Goal: Information Seeking & Learning: Check status

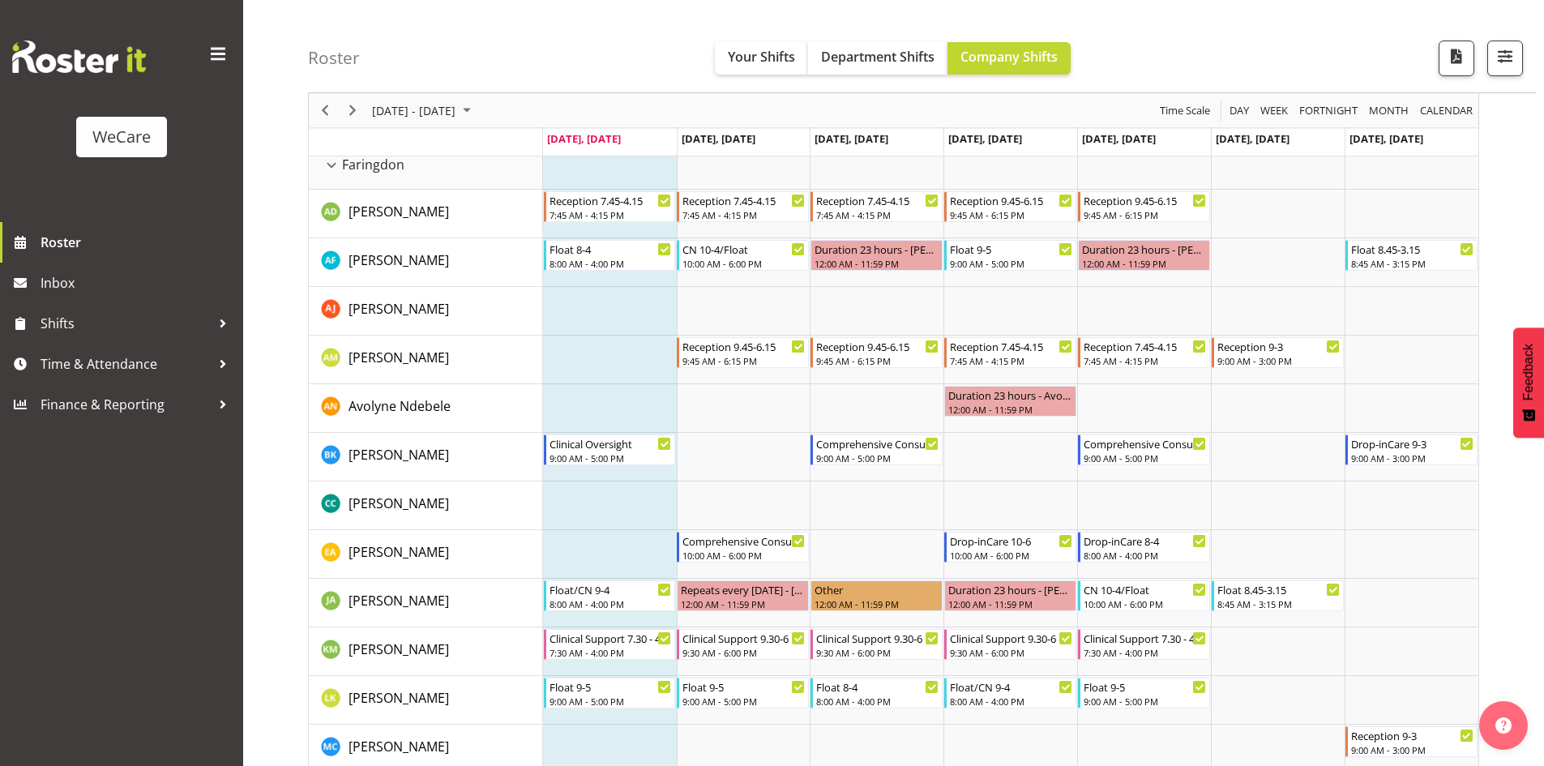
scroll to position [486, 0]
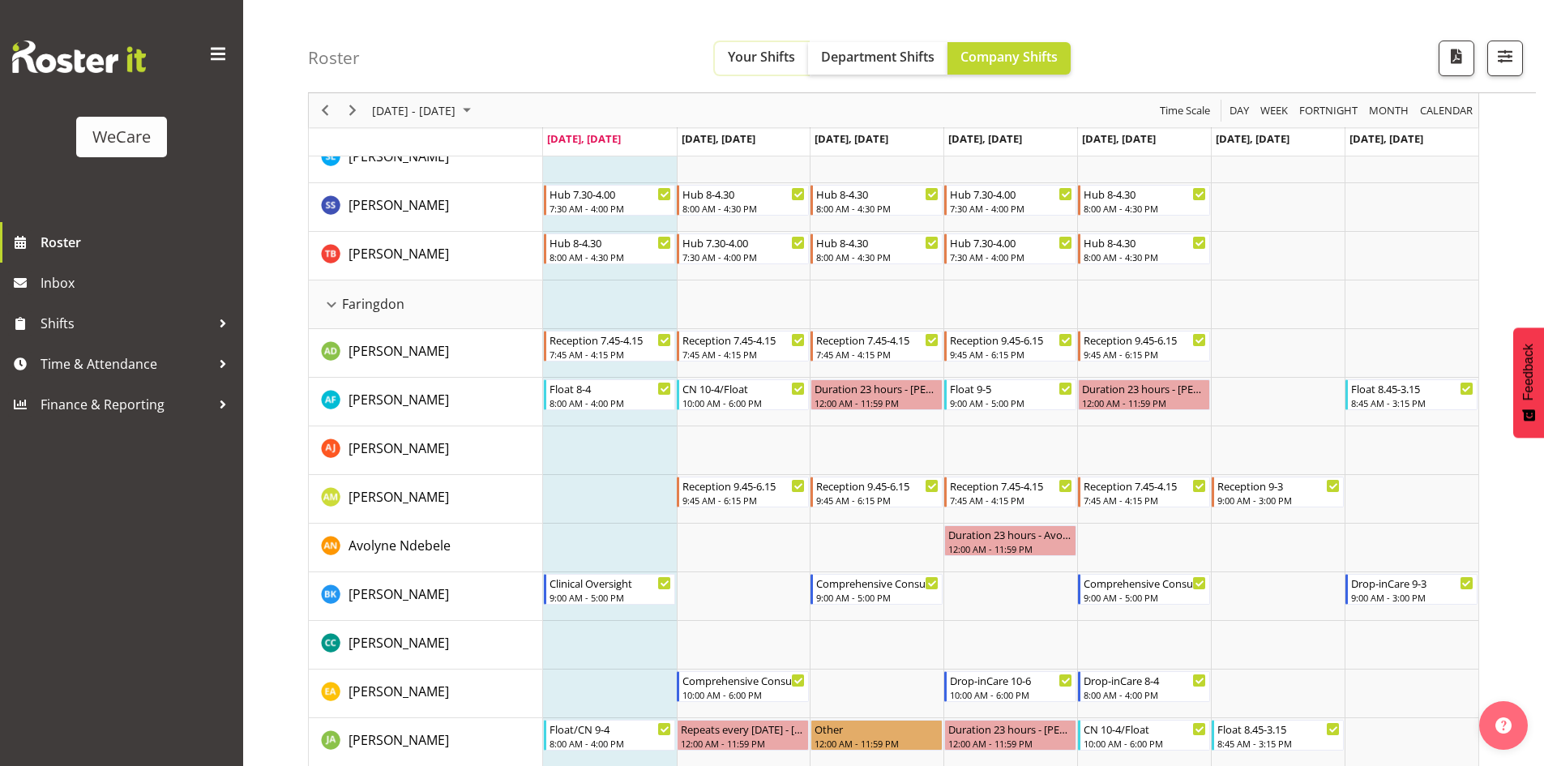
click at [774, 43] on button "Your Shifts" at bounding box center [761, 58] width 93 height 32
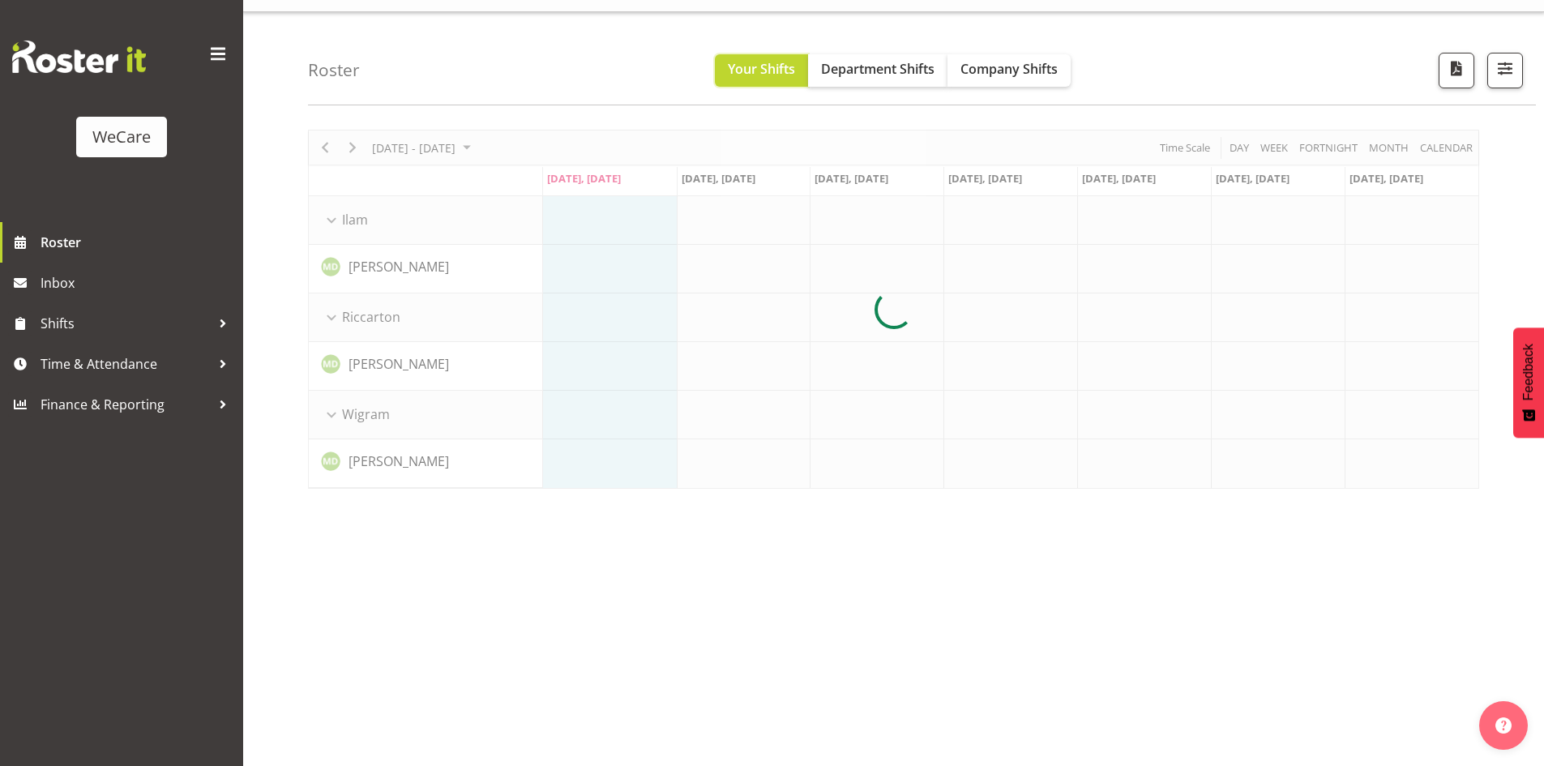
scroll to position [36, 0]
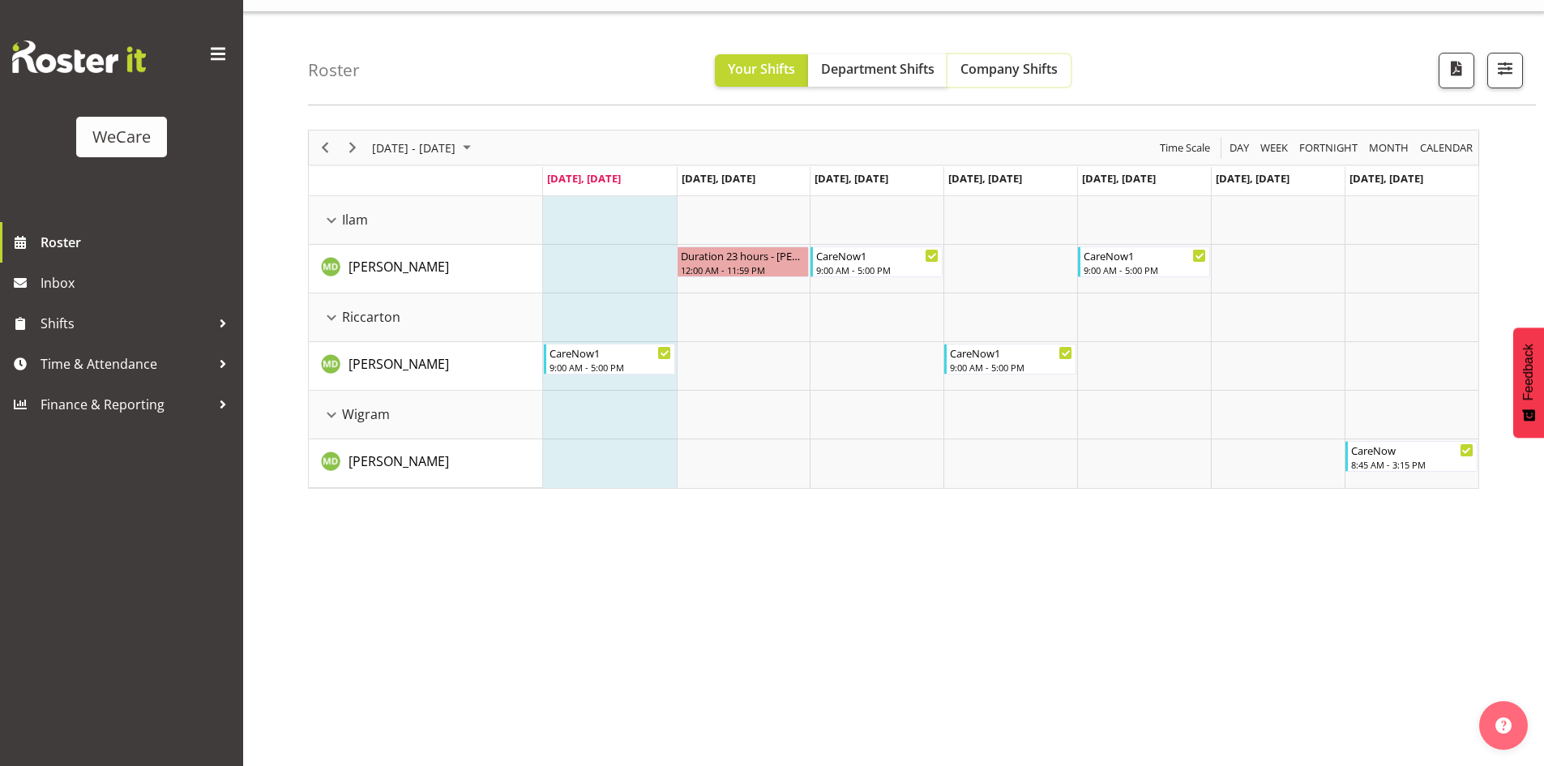
drag, startPoint x: 1004, startPoint y: 66, endPoint x: 888, endPoint y: 332, distance: 289.3
click at [1004, 66] on span "Company Shifts" at bounding box center [1009, 69] width 97 height 18
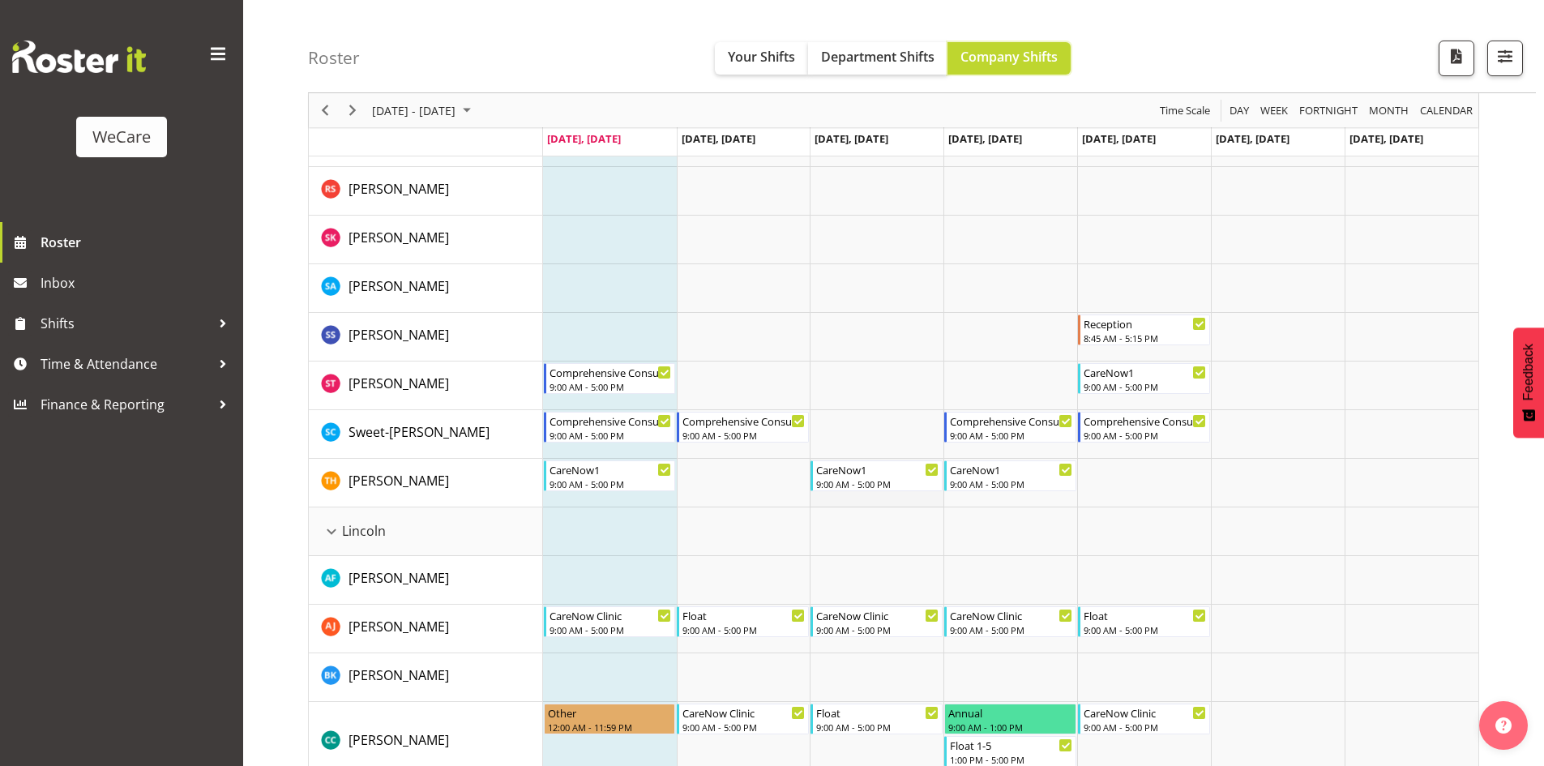
scroll to position [2467, 0]
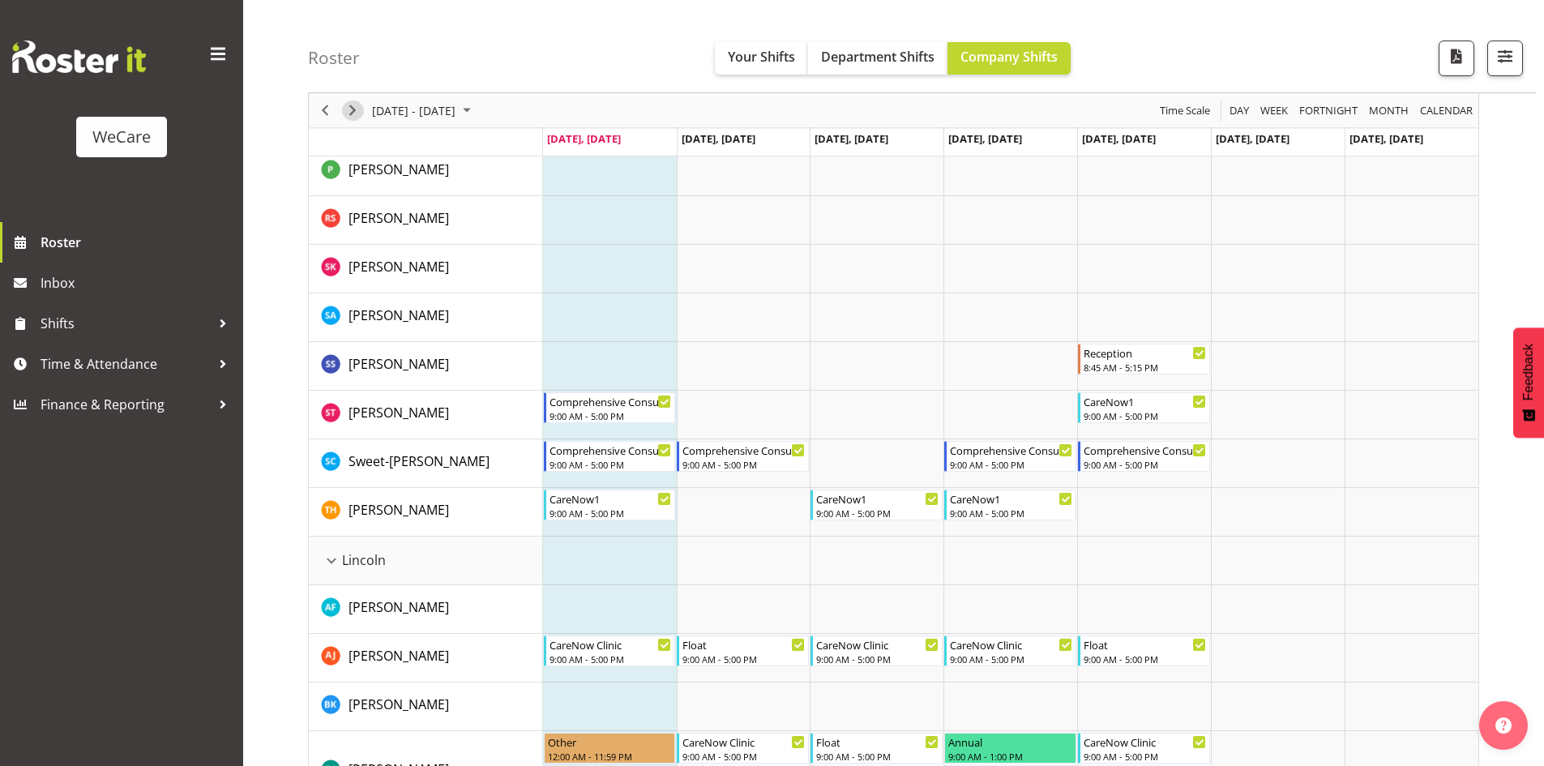
click at [349, 117] on span "Next" at bounding box center [352, 111] width 19 height 20
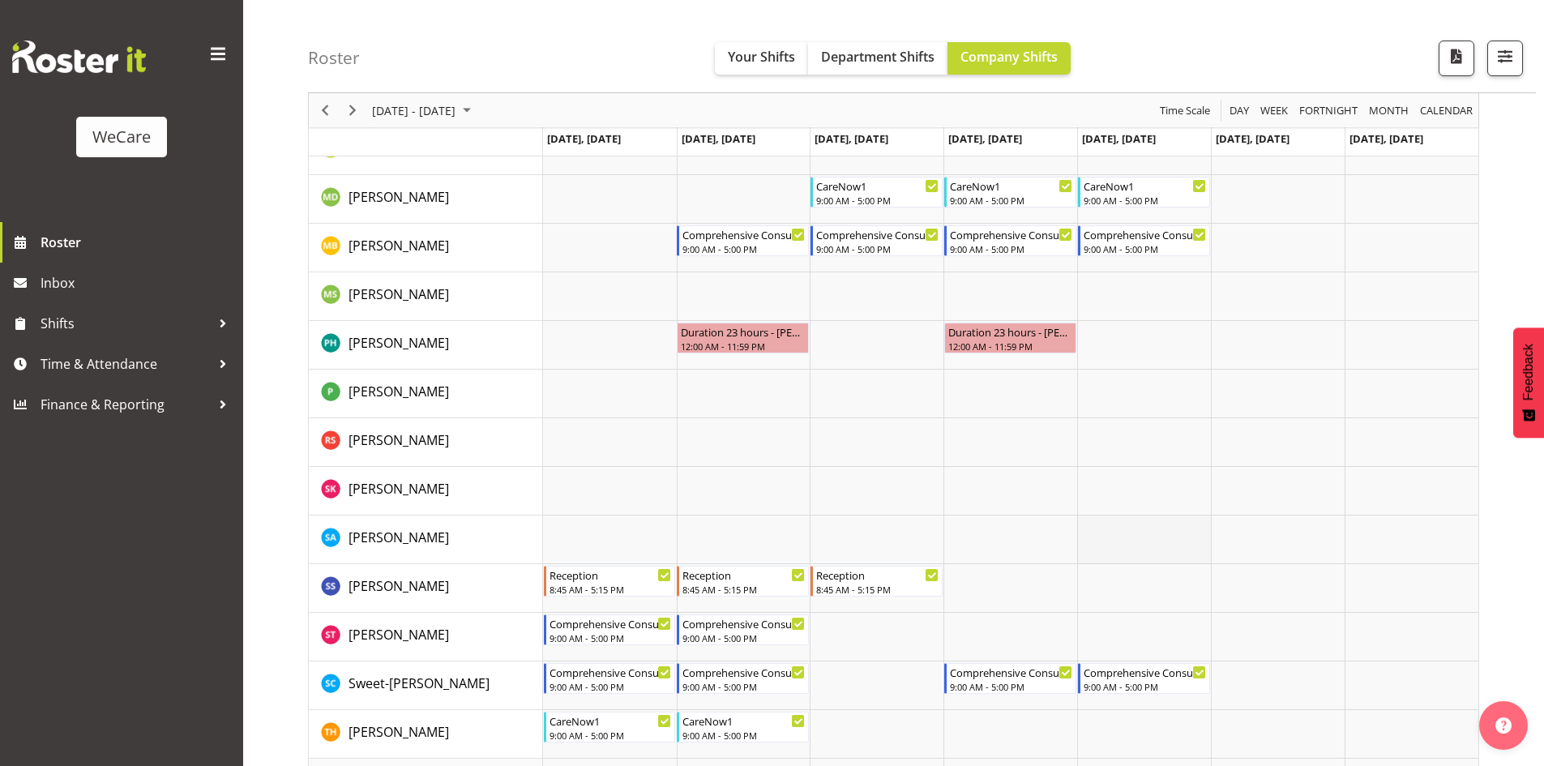
scroll to position [2270, 0]
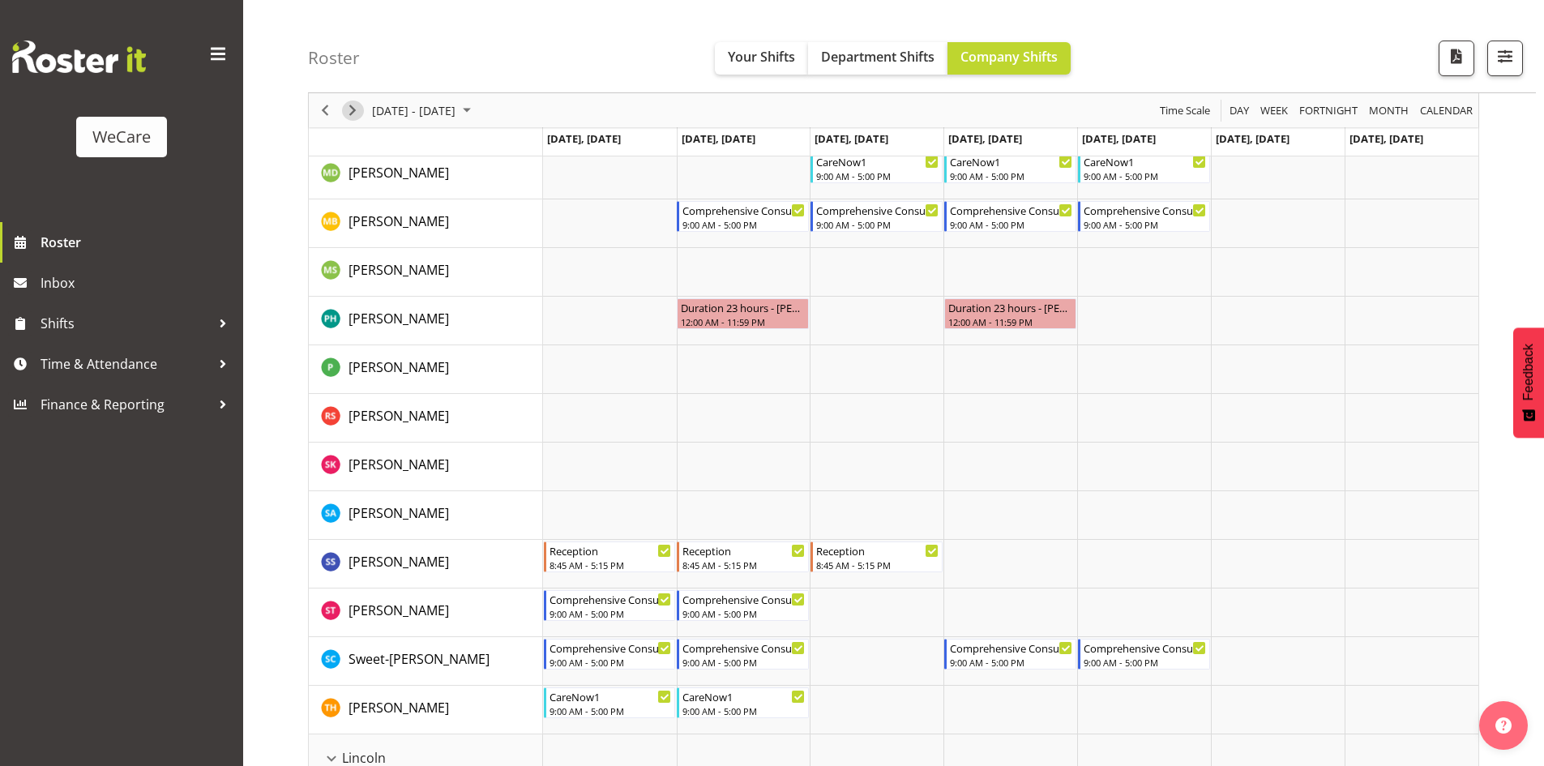
click at [352, 109] on span "Next" at bounding box center [352, 111] width 19 height 20
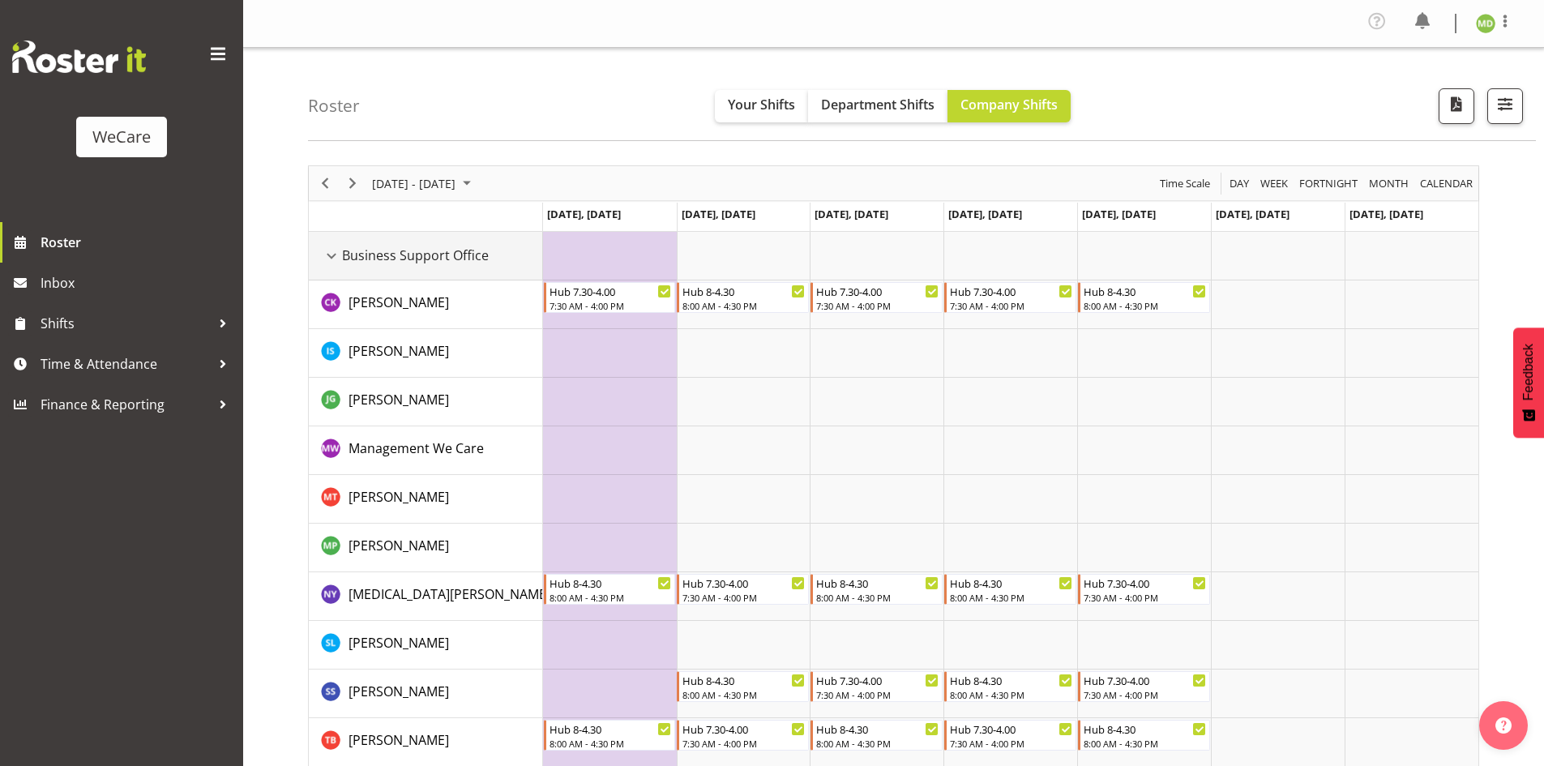
click at [328, 258] on div "Business Support Office resource" at bounding box center [331, 256] width 21 height 21
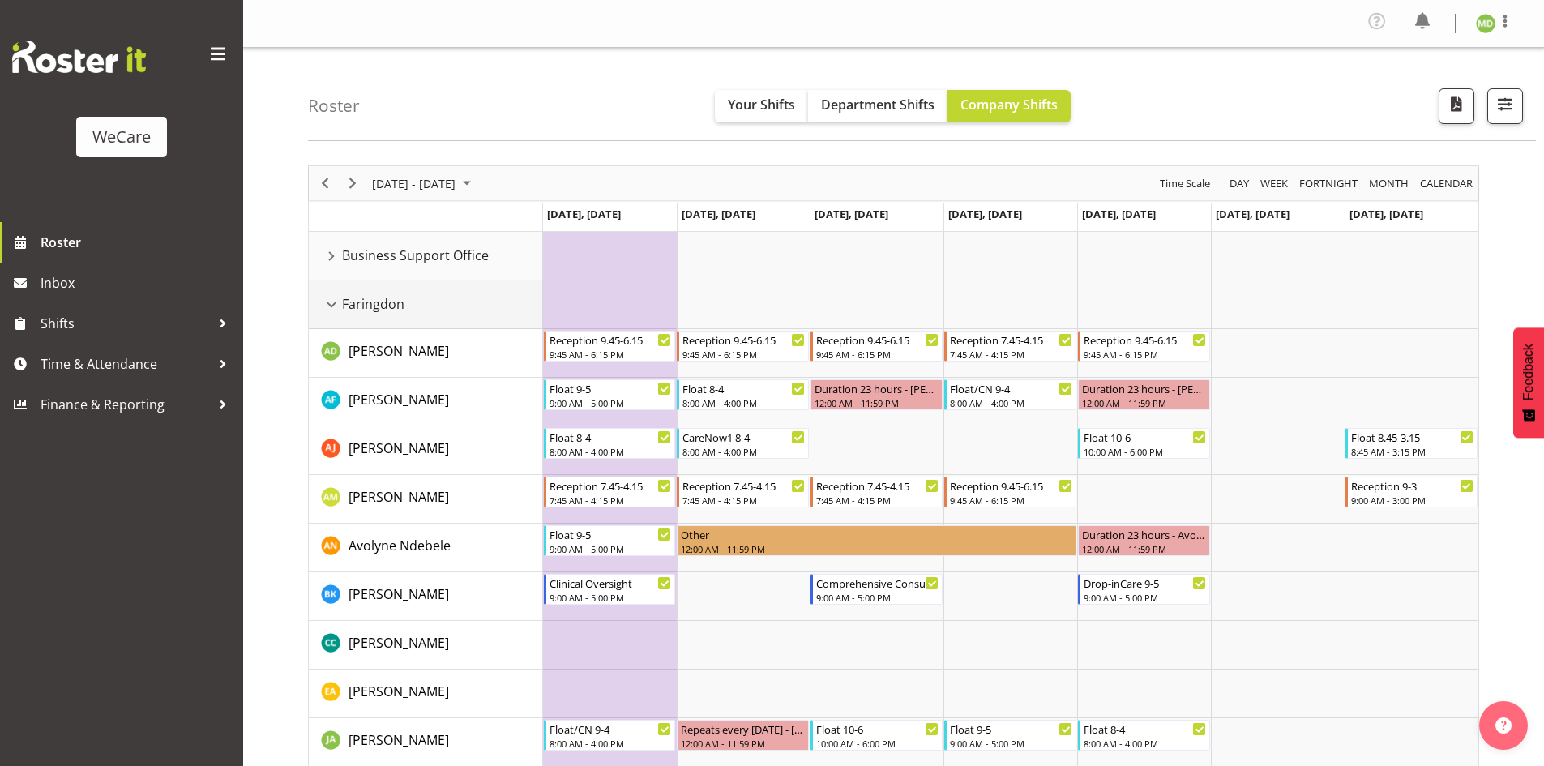
click at [329, 302] on div "Faringdon resource" at bounding box center [331, 304] width 21 height 21
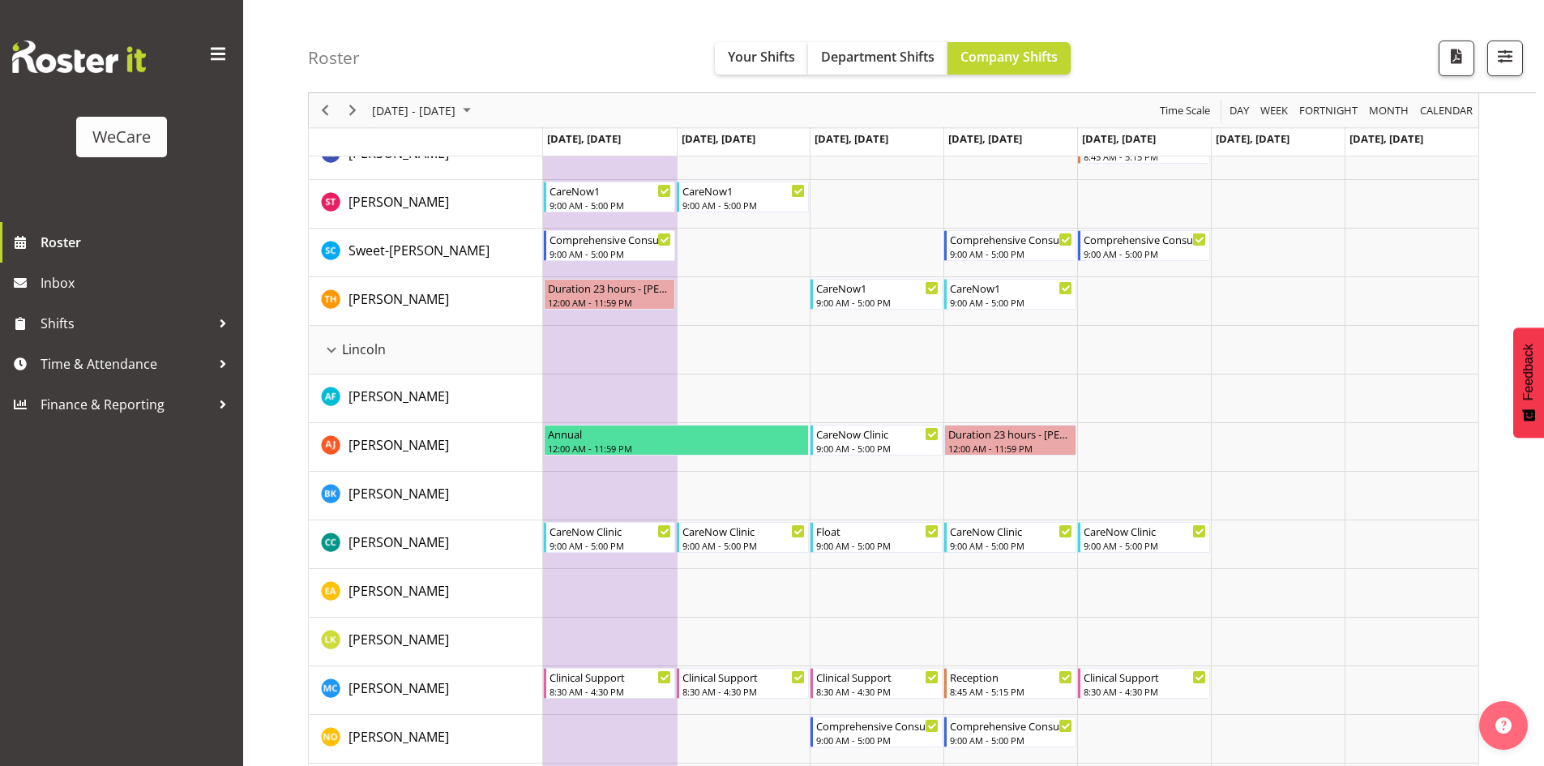
scroll to position [1216, 0]
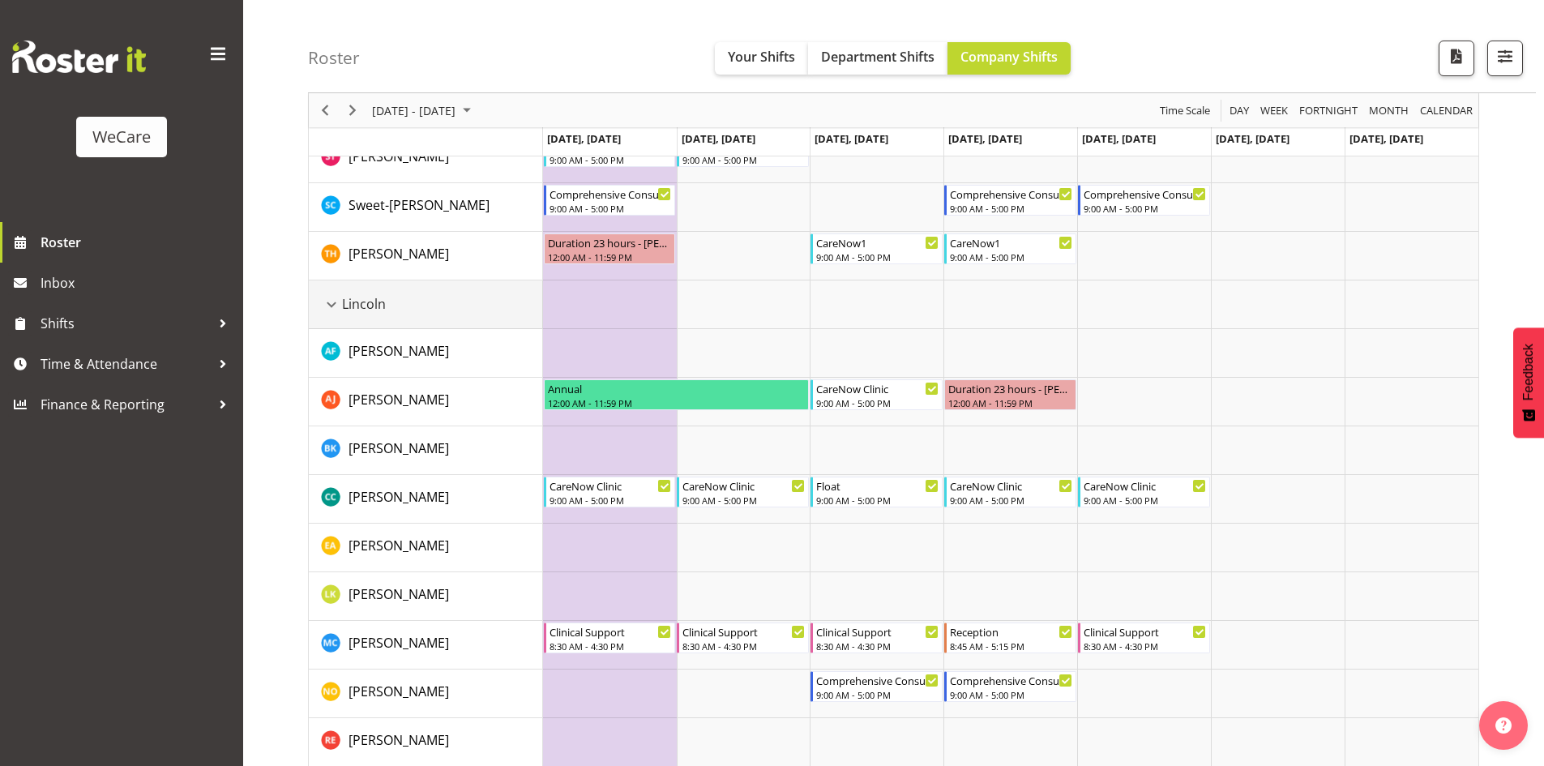
drag, startPoint x: 332, startPoint y: 303, endPoint x: 993, endPoint y: 498, distance: 689.5
click at [332, 303] on div "Lincoln resource" at bounding box center [331, 304] width 21 height 21
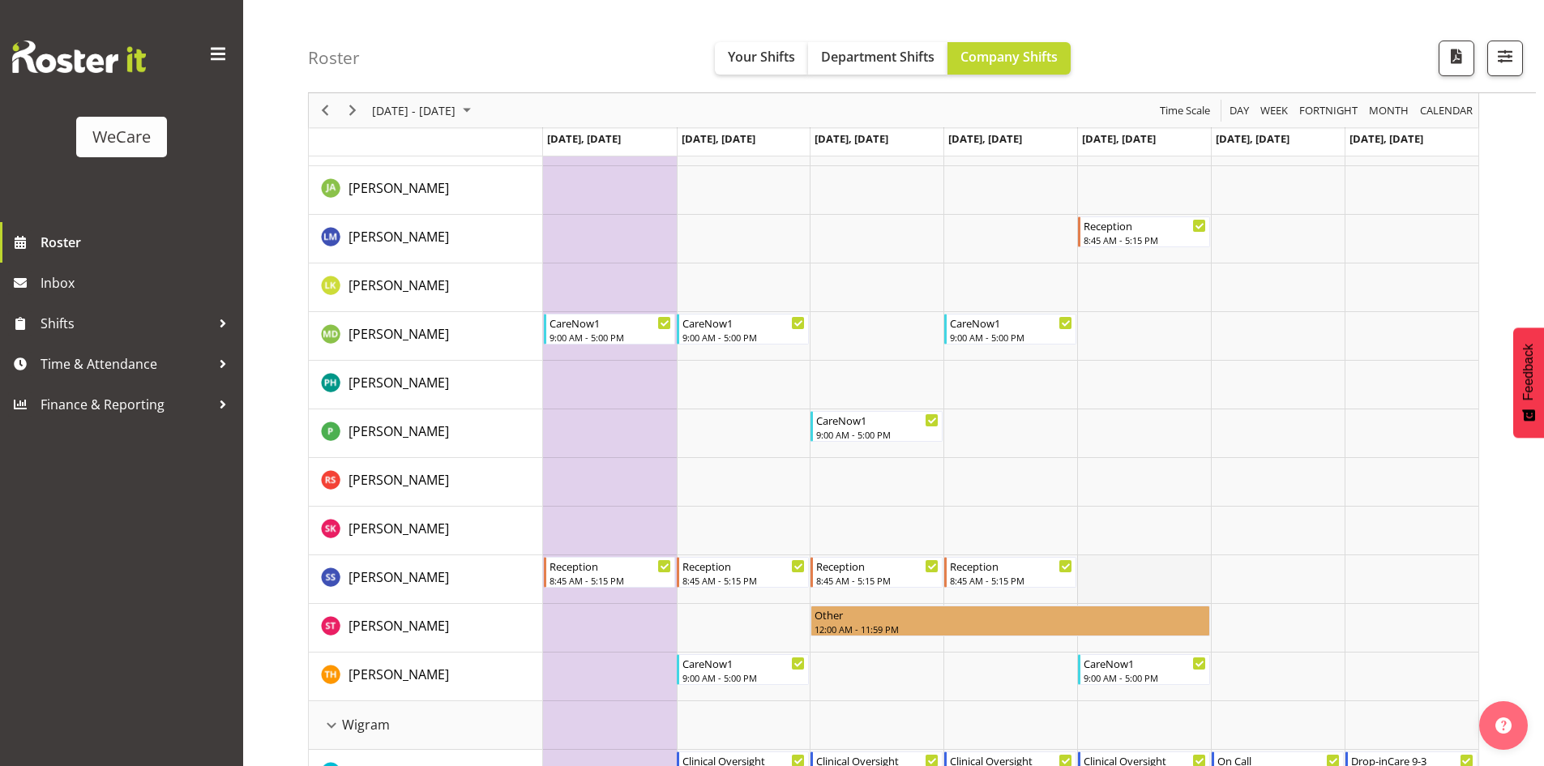
scroll to position [1621, 0]
click at [350, 109] on span "Next" at bounding box center [352, 111] width 19 height 20
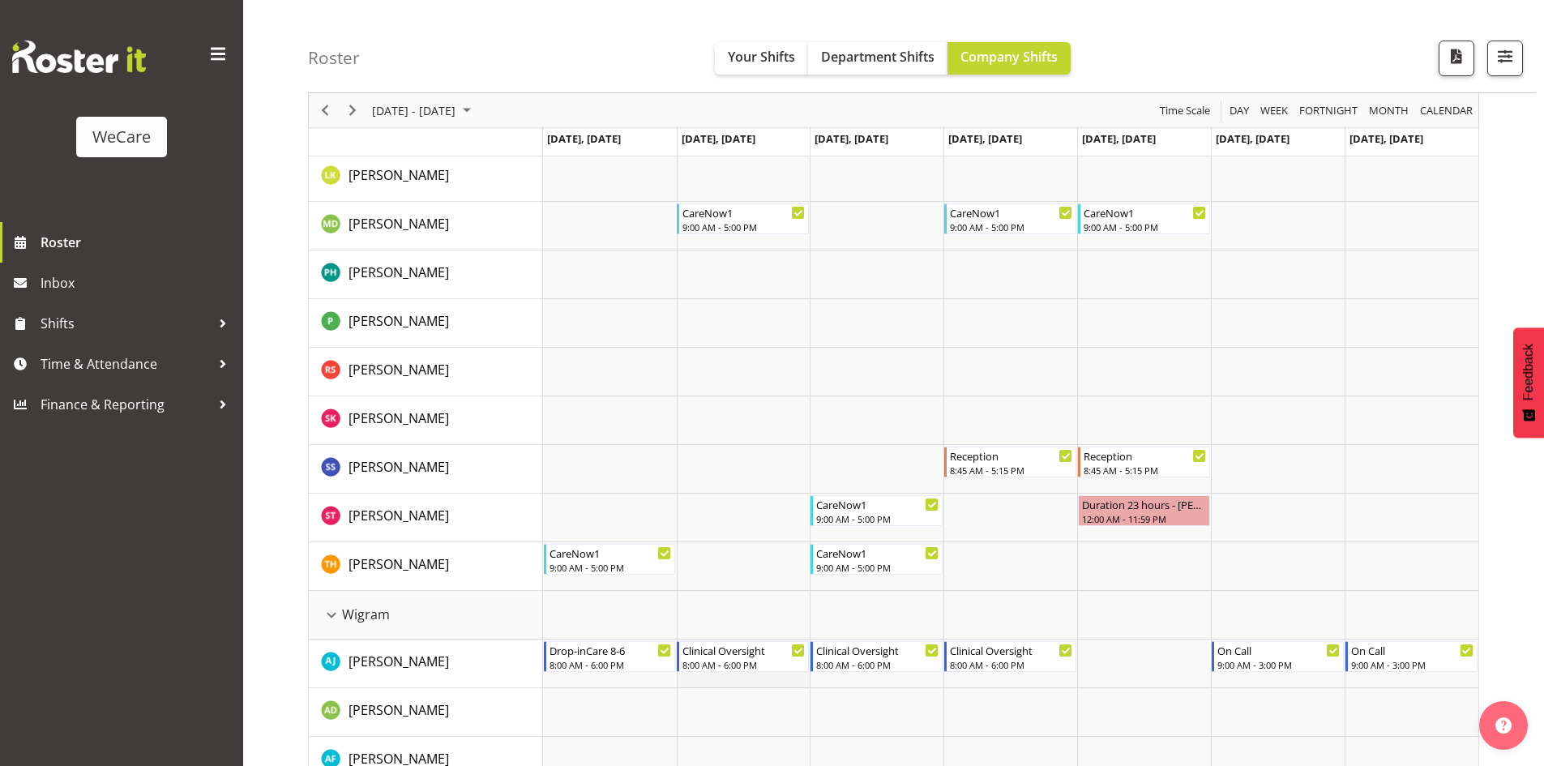
scroll to position [3891, 0]
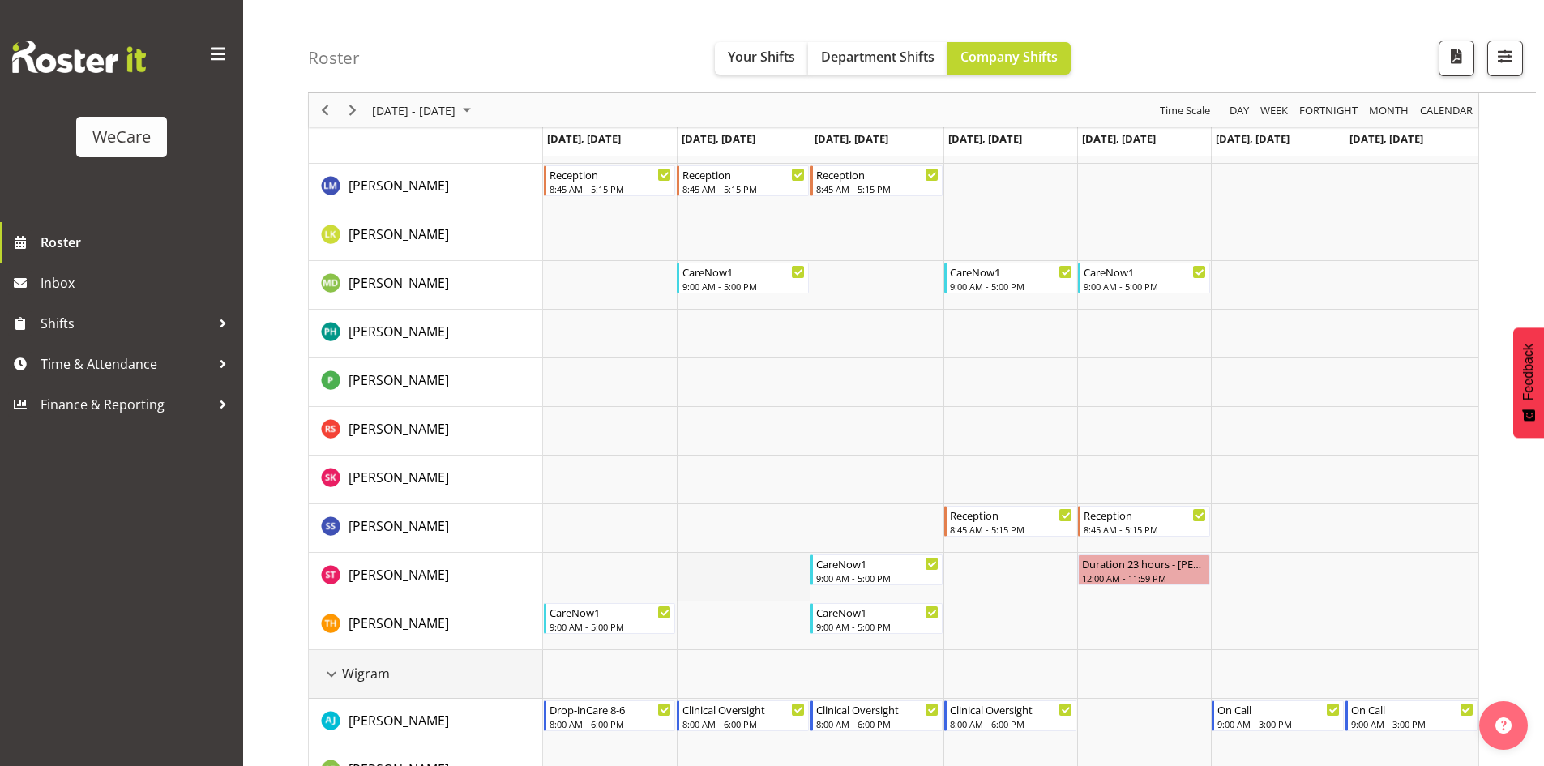
drag, startPoint x: 330, startPoint y: 676, endPoint x: 741, endPoint y: 635, distance: 413.0
click at [330, 675] on div "Wigram resource" at bounding box center [331, 674] width 21 height 21
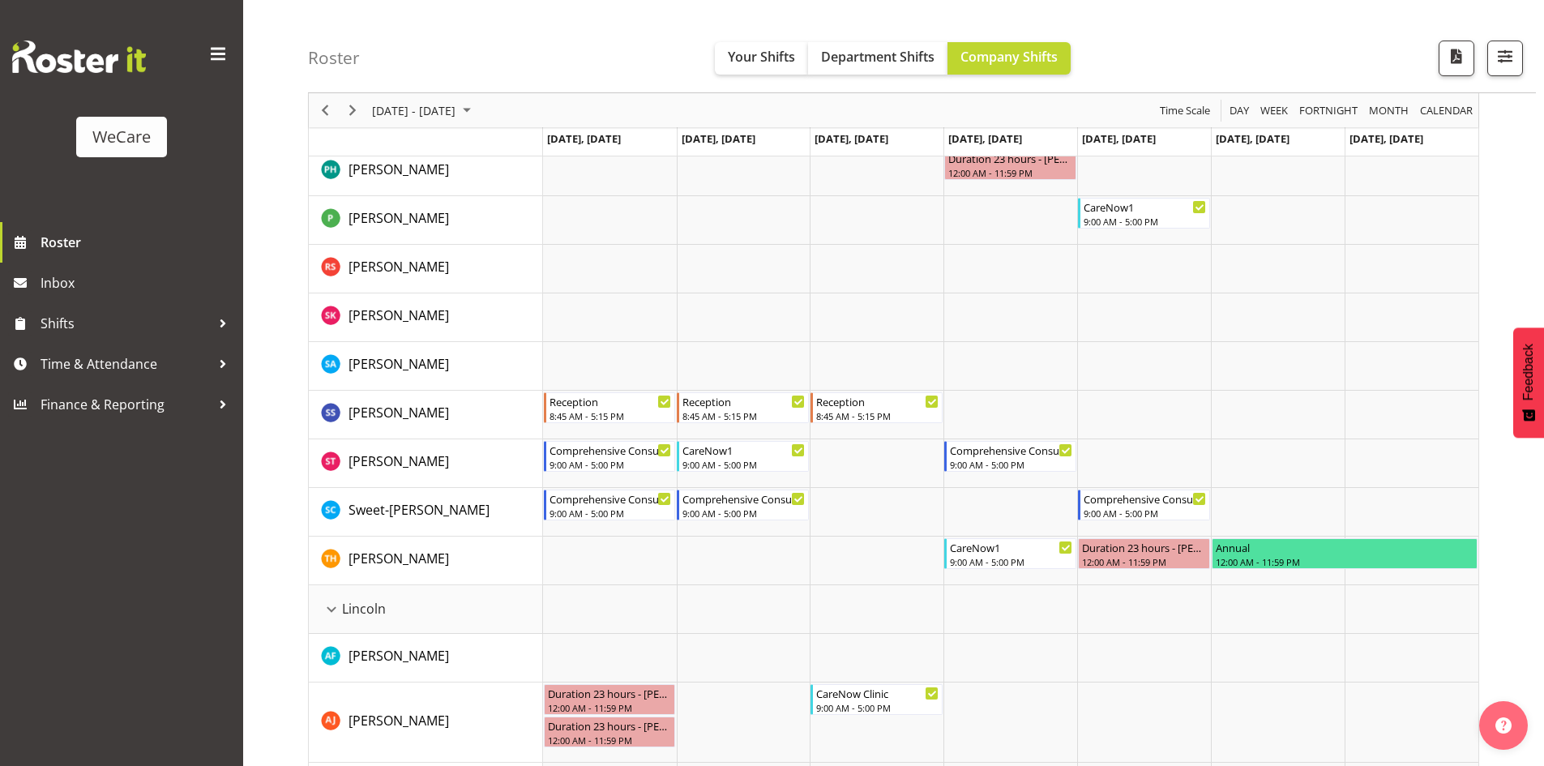
scroll to position [2540, 0]
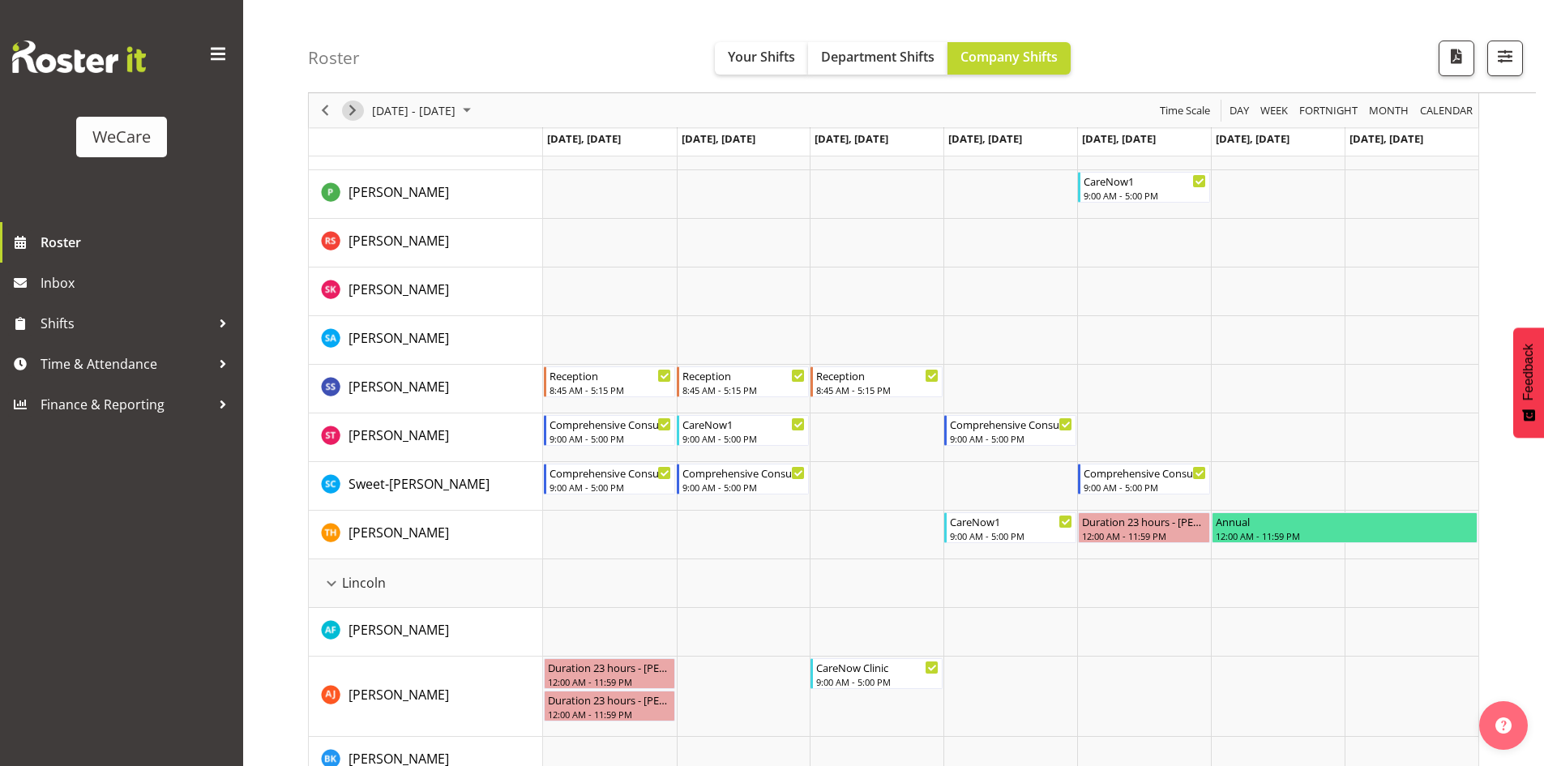
click at [359, 108] on span "Next" at bounding box center [352, 111] width 19 height 20
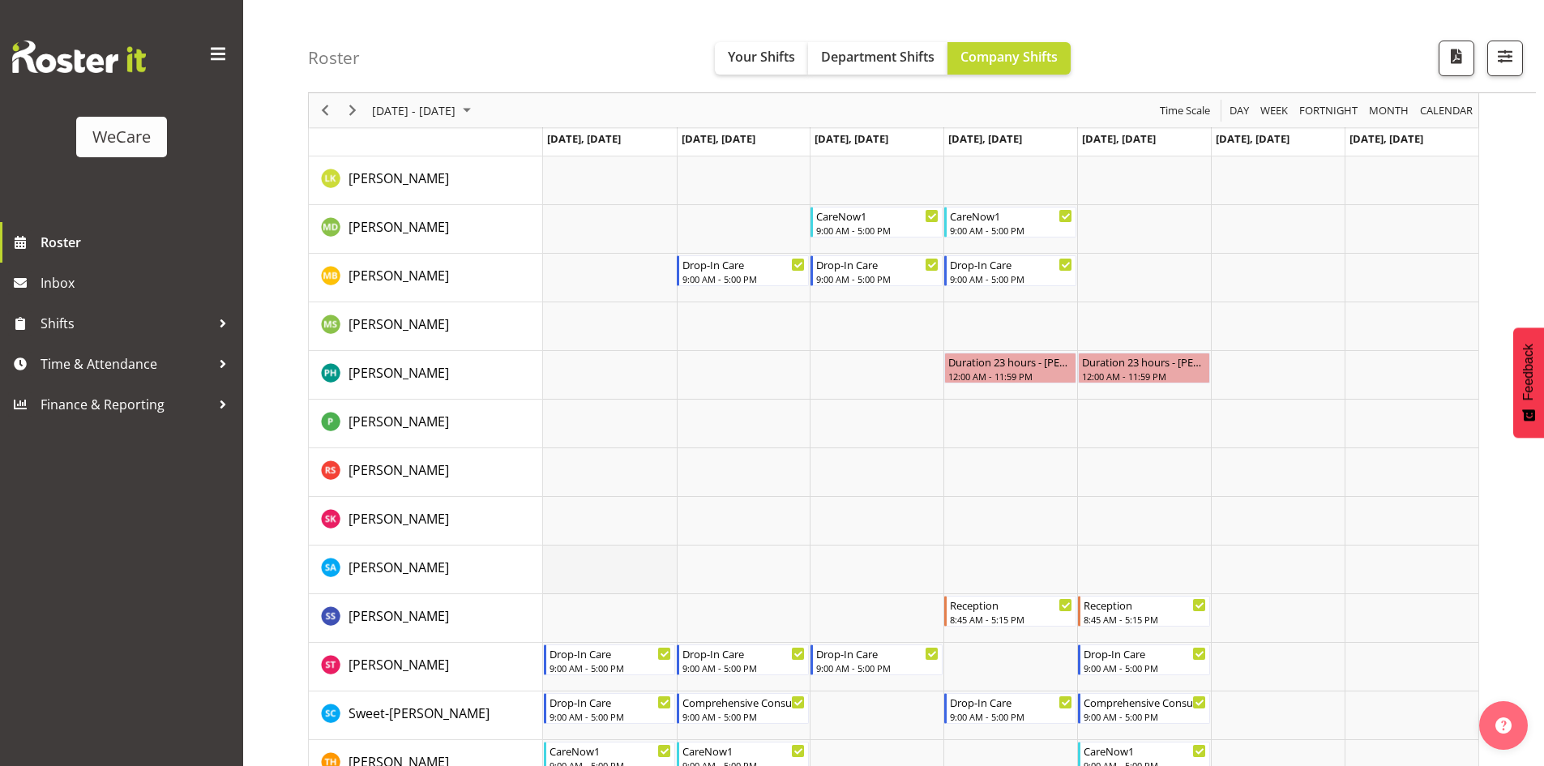
scroll to position [2459, 0]
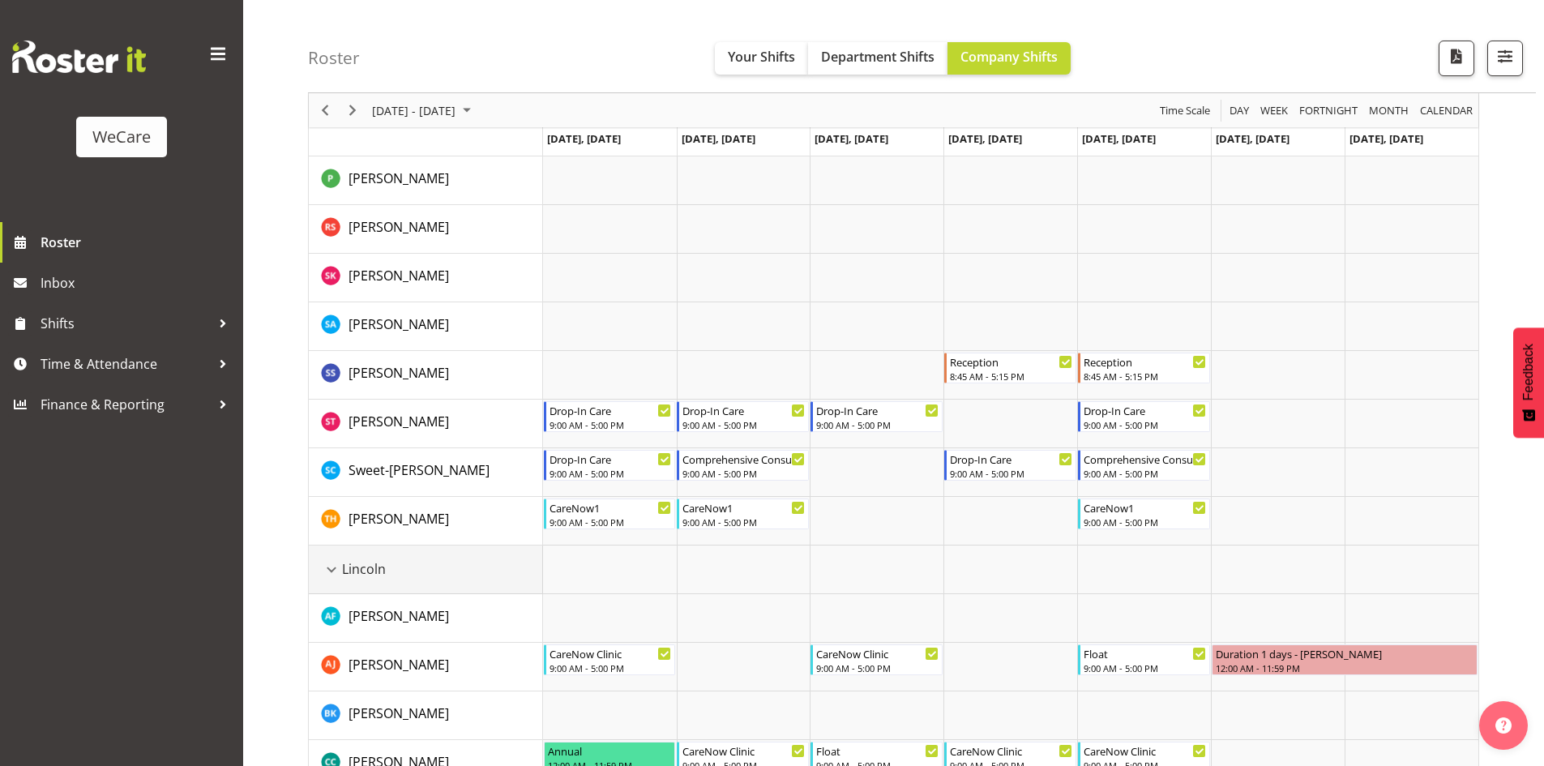
click at [329, 574] on div "Lincoln resource" at bounding box center [331, 569] width 21 height 21
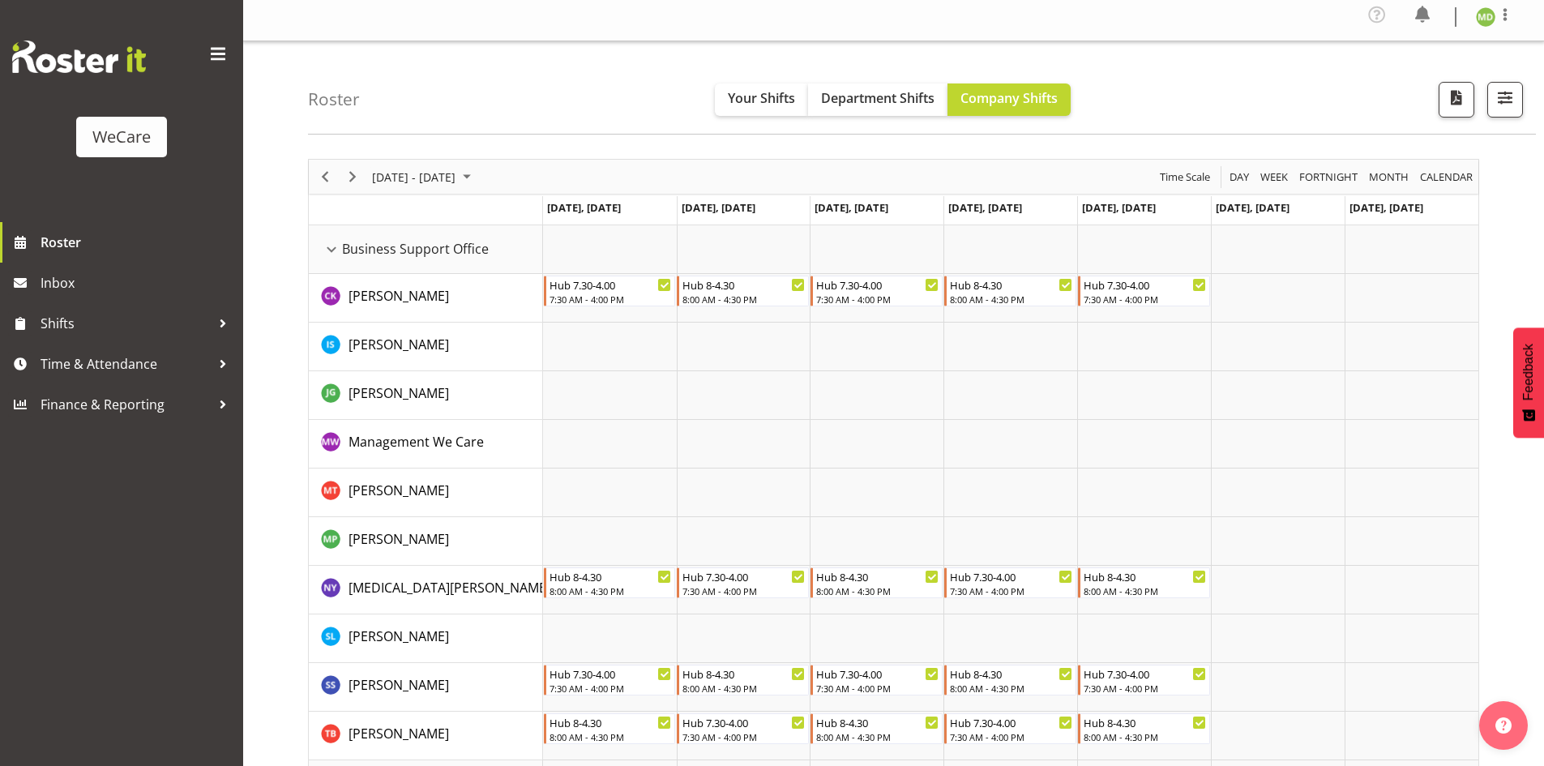
scroll to position [0, 0]
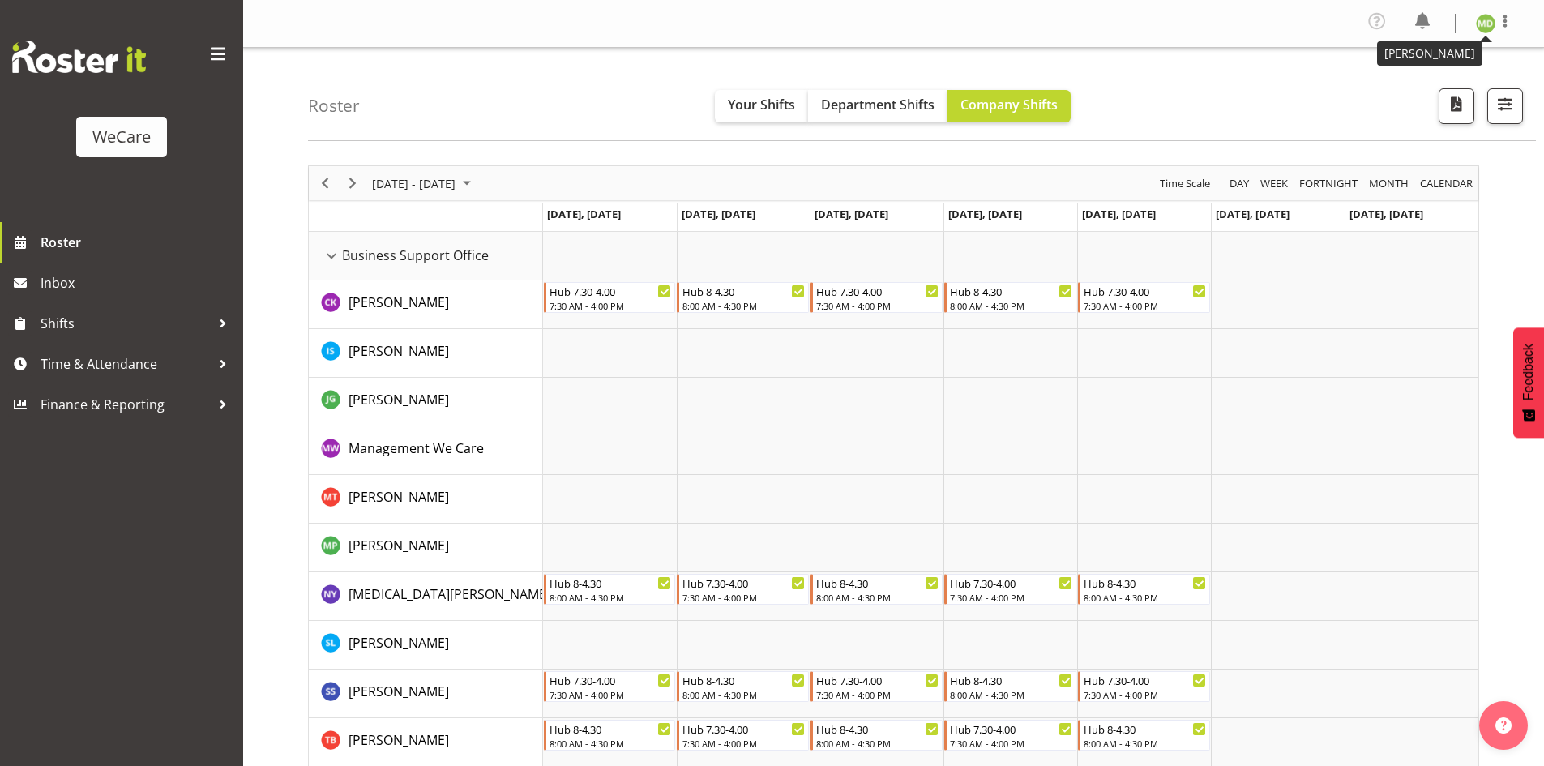
click at [1486, 22] on img at bounding box center [1485, 23] width 19 height 19
click at [1448, 87] on link "Log Out" at bounding box center [1437, 89] width 156 height 29
